Goal: Task Accomplishment & Management: Use online tool/utility

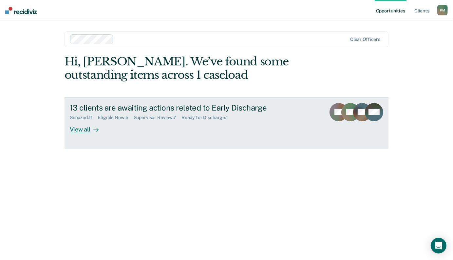
click at [82, 129] on div "View all" at bounding box center [88, 127] width 37 height 13
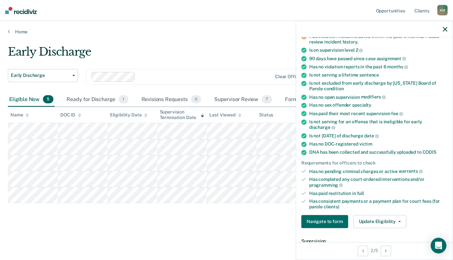
scroll to position [65, 0]
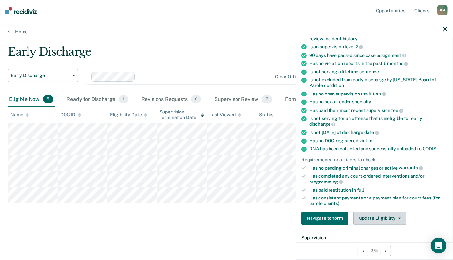
click at [371, 214] on button "Update Eligibility" at bounding box center [379, 218] width 53 height 13
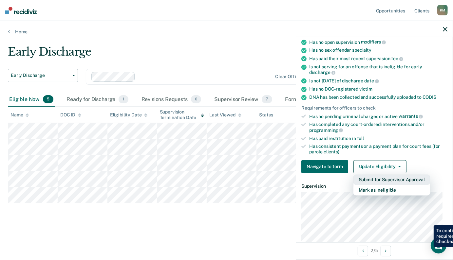
scroll to position [131, 0]
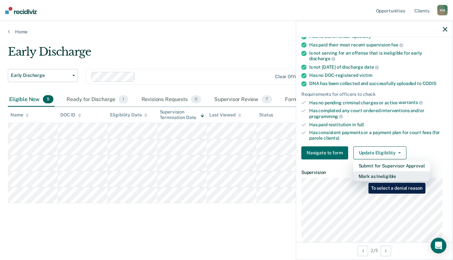
click at [363, 177] on button "Mark as Ineligible" at bounding box center [391, 177] width 77 height 10
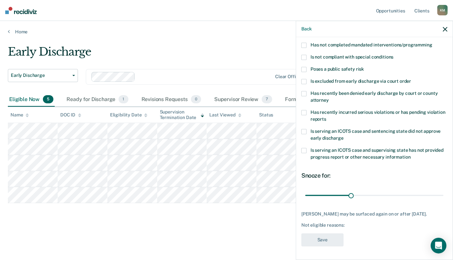
scroll to position [68, 0]
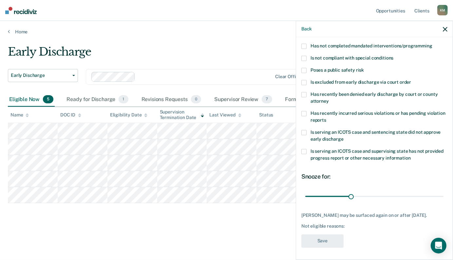
click at [304, 113] on span at bounding box center [303, 113] width 5 height 5
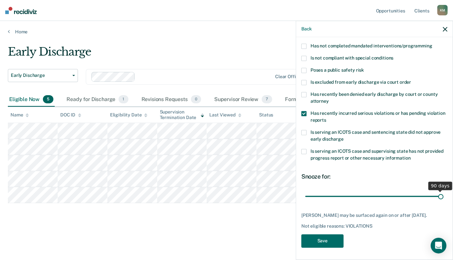
drag, startPoint x: 347, startPoint y: 196, endPoint x: 435, endPoint y: 193, distance: 87.8
type input "90"
click at [435, 193] on input "range" at bounding box center [374, 196] width 138 height 11
click at [326, 239] on button "Save" at bounding box center [322, 241] width 42 height 13
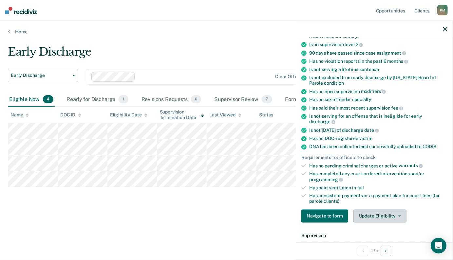
click at [372, 213] on button "Update Eligibility" at bounding box center [379, 216] width 53 height 13
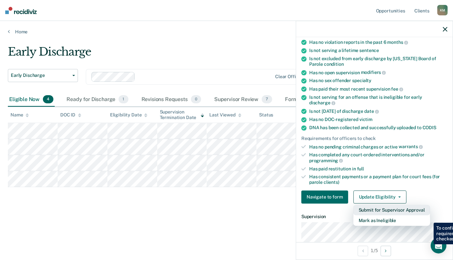
scroll to position [133, 0]
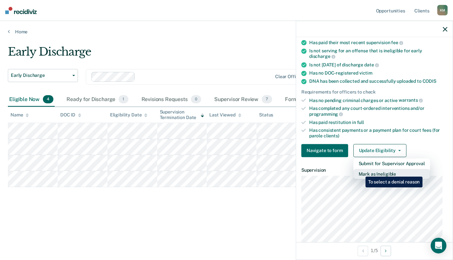
click at [360, 171] on button "Mark as Ineligible" at bounding box center [391, 174] width 77 height 10
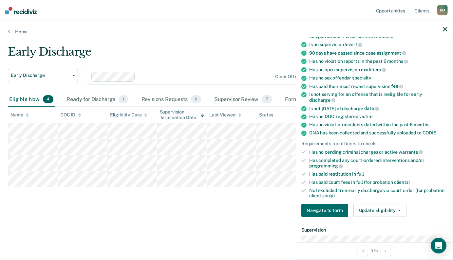
scroll to position [73, 0]
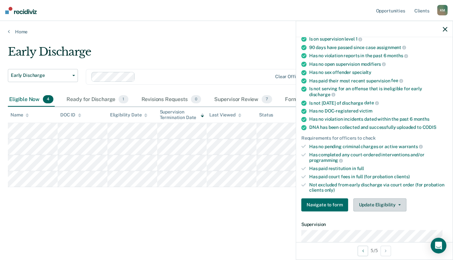
click at [360, 203] on button "Update Eligibility" at bounding box center [379, 205] width 53 height 13
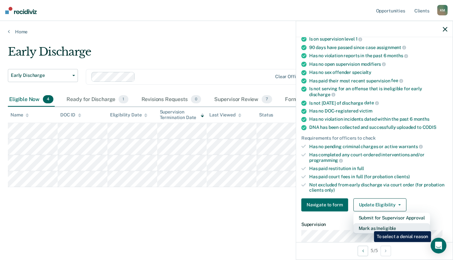
click at [369, 227] on button "Mark as Ineligible" at bounding box center [391, 229] width 77 height 10
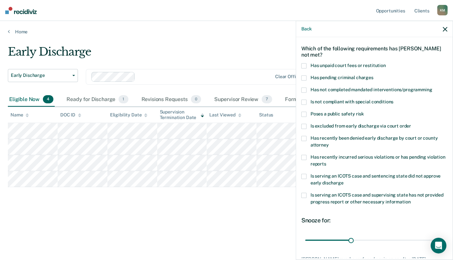
scroll to position [0, 0]
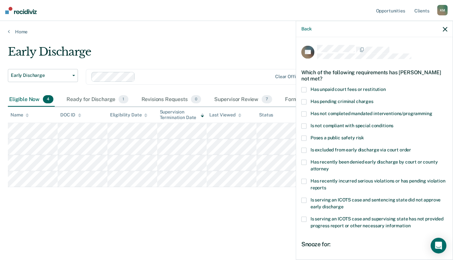
click at [305, 114] on span at bounding box center [303, 114] width 5 height 5
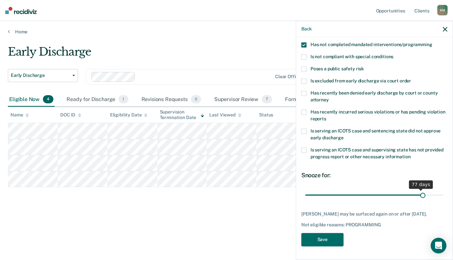
scroll to position [73, 0]
drag, startPoint x: 350, startPoint y: 189, endPoint x: 441, endPoint y: 194, distance: 91.5
type input "90"
click at [441, 194] on input "range" at bounding box center [374, 195] width 138 height 11
click at [315, 240] on button "Save" at bounding box center [322, 239] width 42 height 13
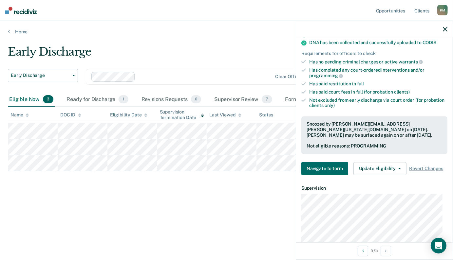
scroll to position [172, 0]
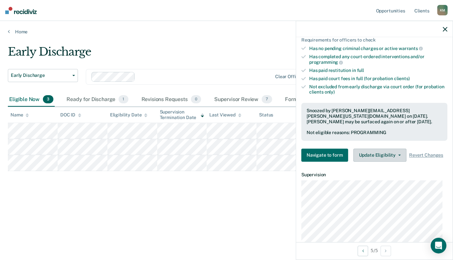
click at [377, 155] on button "Update Eligibility" at bounding box center [379, 155] width 53 height 13
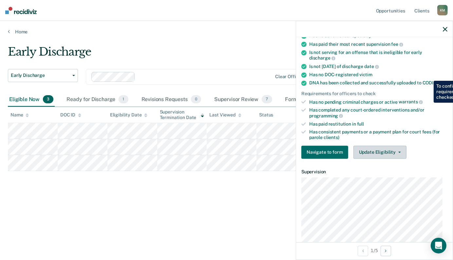
scroll to position [144, 0]
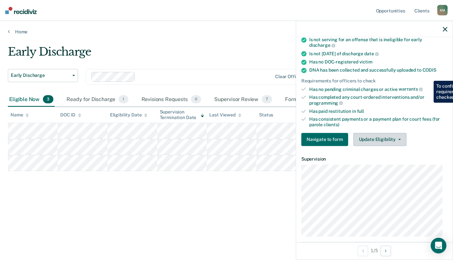
click at [373, 135] on button "Update Eligibility" at bounding box center [379, 139] width 53 height 13
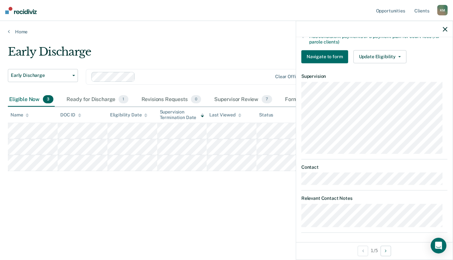
scroll to position [229, 0]
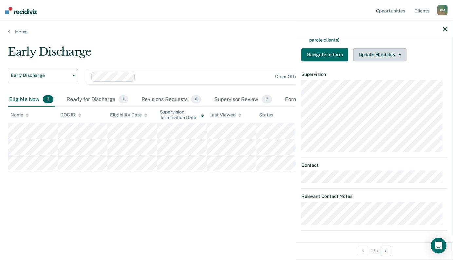
click at [367, 59] on button "Update Eligibility" at bounding box center [379, 54] width 53 height 13
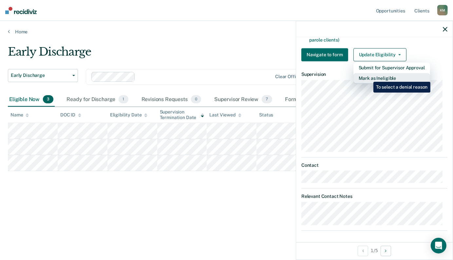
click at [368, 77] on button "Mark as Ineligible" at bounding box center [391, 78] width 77 height 10
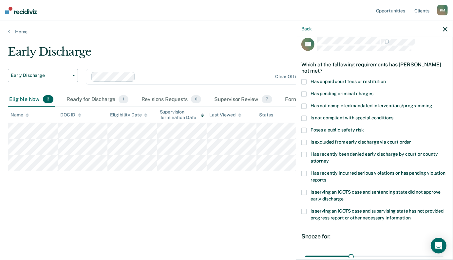
scroll to position [0, 0]
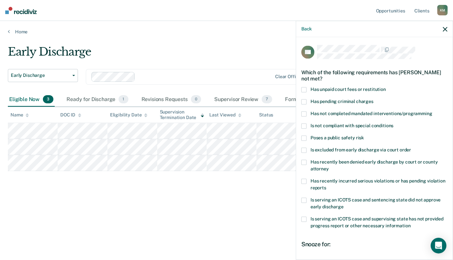
click at [305, 136] on span at bounding box center [303, 138] width 5 height 5
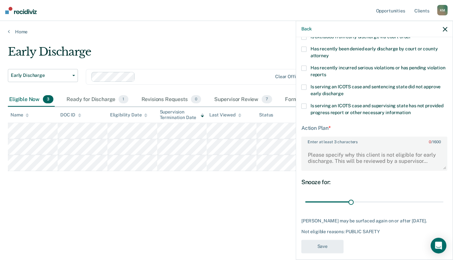
scroll to position [124, 0]
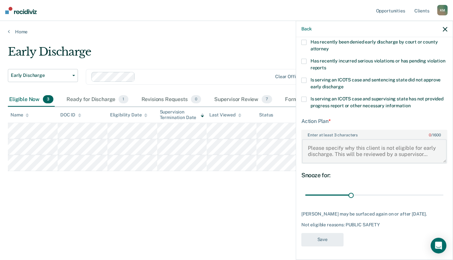
click at [306, 141] on textarea "Enter at least 3 characters 0 / 1600" at bounding box center [374, 151] width 145 height 24
type textarea "D"
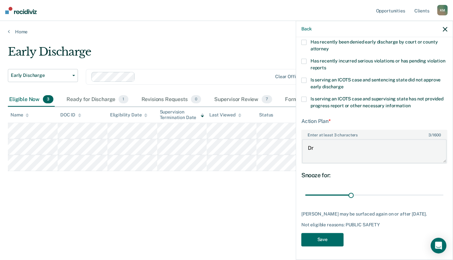
type textarea "D"
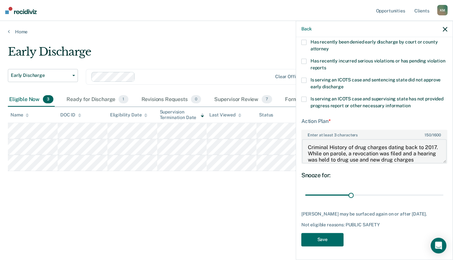
scroll to position [7, 0]
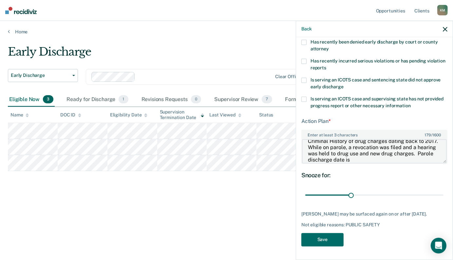
click at [396, 157] on textarea "Criminal History of drug charges dating back to 2017. While on parole, a revoca…" at bounding box center [374, 151] width 145 height 24
click at [388, 143] on textarea "Criminal History of drug charges dating back to 2017. While on parole, a revoca…" at bounding box center [374, 151] width 145 height 24
click at [327, 149] on textarea "Criminal History of drug charges dating back to 2017. While on parole, a revoca…" at bounding box center [374, 151] width 145 height 24
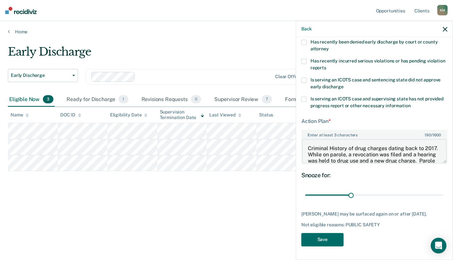
scroll to position [0, 0]
type textarea "Criminal History of drug charges dating back to 2017. While on parole, a revoca…"
drag, startPoint x: 349, startPoint y: 190, endPoint x: 443, endPoint y: 192, distance: 94.3
type input "90"
click at [443, 192] on input "range" at bounding box center [374, 195] width 138 height 11
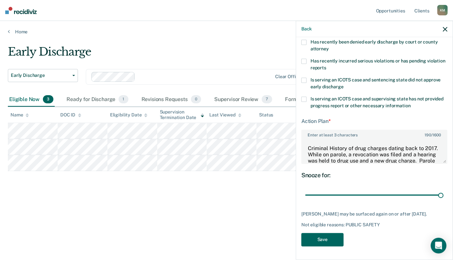
click at [318, 242] on button "Save" at bounding box center [322, 239] width 42 height 13
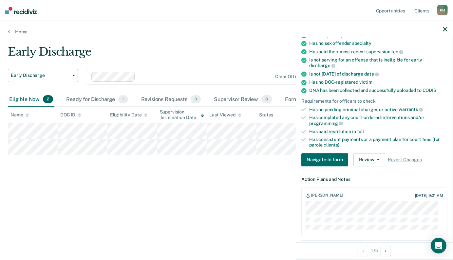
scroll to position [138, 0]
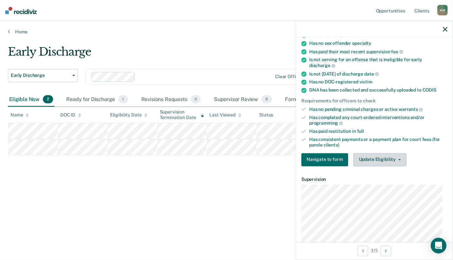
click at [380, 163] on button "Update Eligibility" at bounding box center [379, 159] width 53 height 13
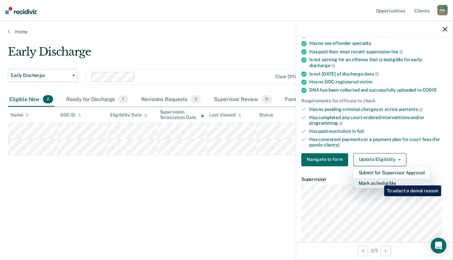
click at [379, 181] on button "Mark as Ineligible" at bounding box center [391, 183] width 77 height 10
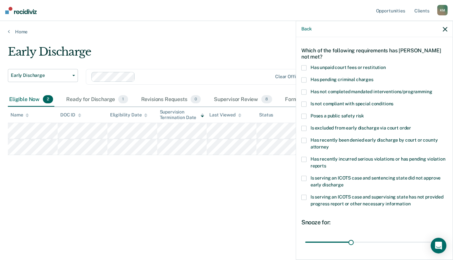
scroll to position [8, 0]
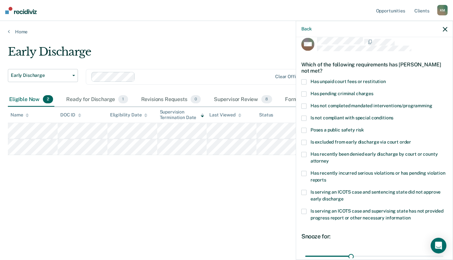
click at [308, 80] on label "Has unpaid court fees or restitution" at bounding box center [374, 83] width 146 height 7
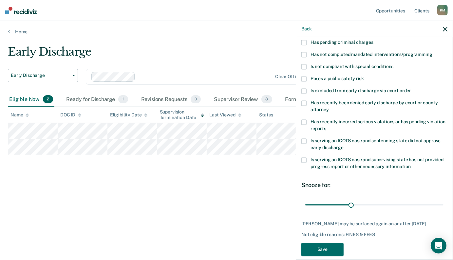
scroll to position [73, 0]
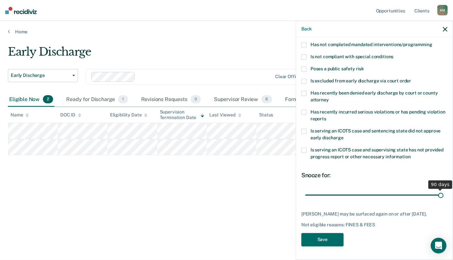
drag, startPoint x: 349, startPoint y: 190, endPoint x: 451, endPoint y: 186, distance: 101.3
type input "90"
click at [443, 190] on input "range" at bounding box center [374, 195] width 138 height 11
click at [324, 242] on button "Save" at bounding box center [322, 239] width 42 height 13
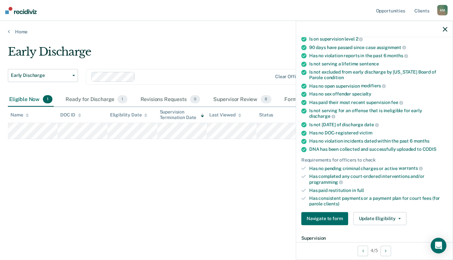
scroll to position [60, 0]
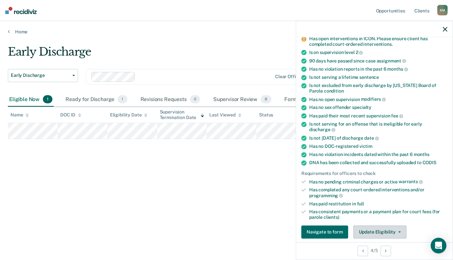
click at [380, 232] on button "Update Eligibility" at bounding box center [379, 232] width 53 height 13
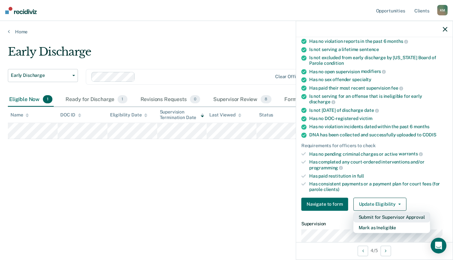
scroll to position [133, 0]
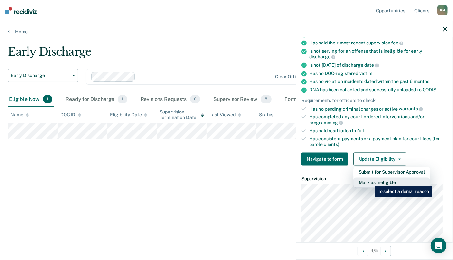
click at [370, 181] on button "Mark as Ineligible" at bounding box center [391, 183] width 77 height 10
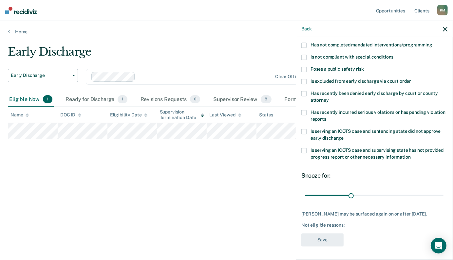
scroll to position [73, 0]
click at [302, 67] on span at bounding box center [303, 69] width 5 height 5
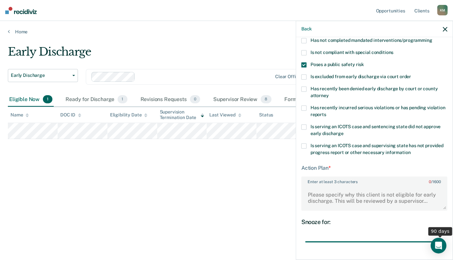
drag, startPoint x: 351, startPoint y: 240, endPoint x: 456, endPoint y: 230, distance: 105.6
type input "90"
click at [443, 236] on input "range" at bounding box center [374, 241] width 138 height 11
click at [300, 194] on div "BS Which of the following requirements has [PERSON_NAME] not met? Has unpaid co…" at bounding box center [374, 147] width 157 height 221
click at [313, 192] on textarea "Enter at least 3 characters 0 / 1600" at bounding box center [374, 198] width 145 height 24
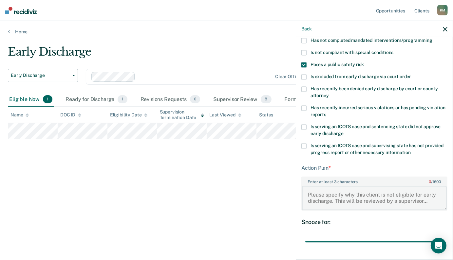
click at [308, 192] on textarea "Enter at least 3 characters 0 / 1600" at bounding box center [374, 198] width 145 height 24
click at [375, 200] on textarea "On parole for 2 cases. Burglary (TDD: [DATE]) and Drug charge (TDD: [DATE])" at bounding box center [374, 198] width 145 height 24
click at [384, 200] on textarea "On parole for 2 cases. Burglary (TDD: [DATE]) and Drug charge (TDD: [DATE])." at bounding box center [374, 198] width 145 height 24
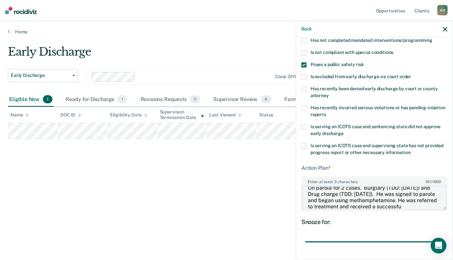
scroll to position [13, 0]
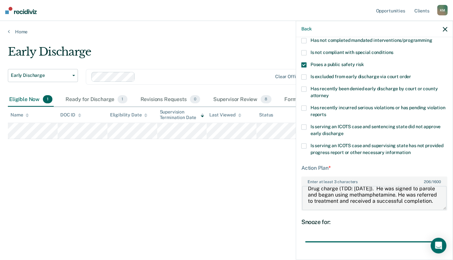
drag, startPoint x: 363, startPoint y: 206, endPoint x: 373, endPoint y: 207, distance: 10.3
click at [363, 206] on textarea "On parole for 2 cases. Burglary (TDD: [DATE]) and Drug charge (TDD: [DATE]). He…" at bounding box center [374, 198] width 145 height 24
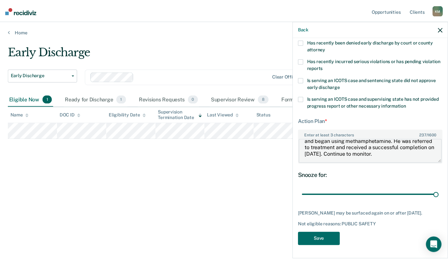
scroll to position [124, 0]
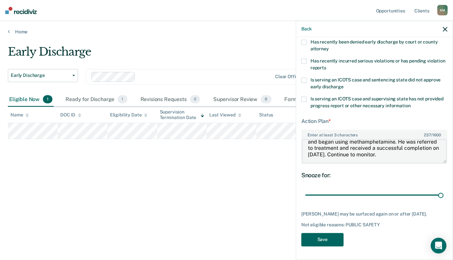
type textarea "On parole for 2 cases. Burglary (TDD: [DATE]) and Drug charge (TDD: [DATE]). He…"
click at [319, 239] on button "Save" at bounding box center [322, 239] width 42 height 13
